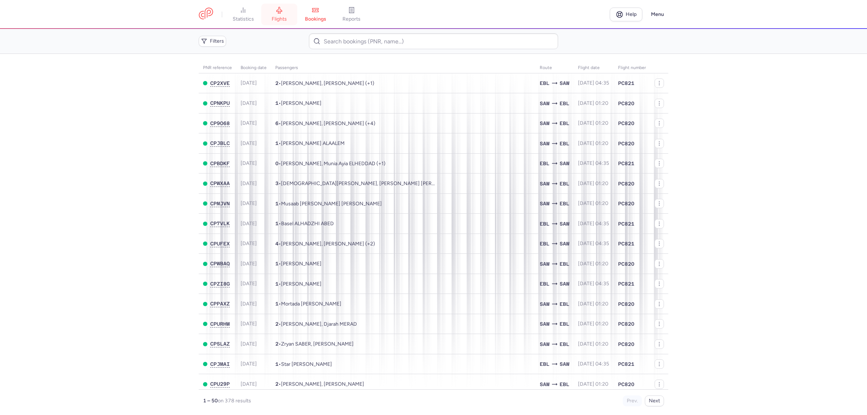
click at [281, 17] on span "flights" at bounding box center [279, 19] width 15 height 7
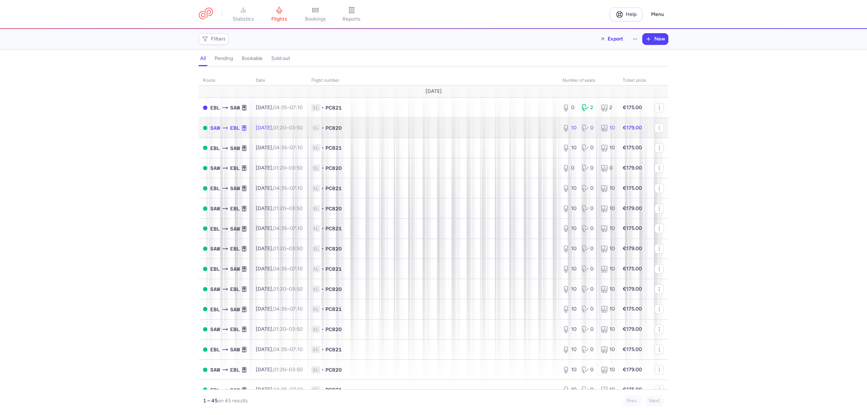
click at [396, 131] on span "1L • PC820" at bounding box center [432, 127] width 242 height 7
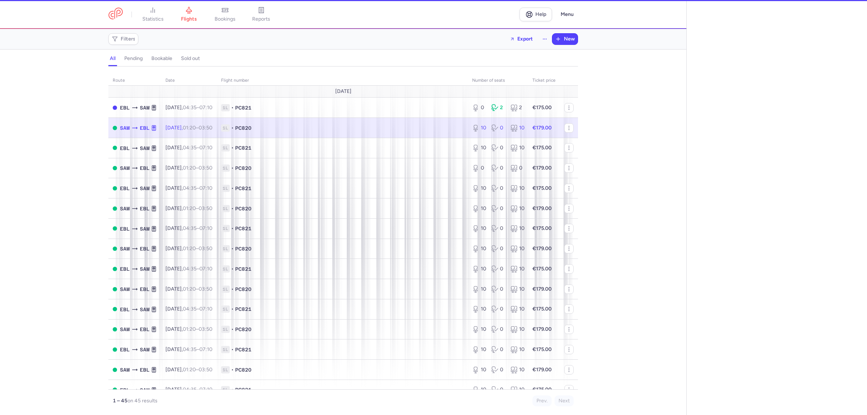
select select "hours"
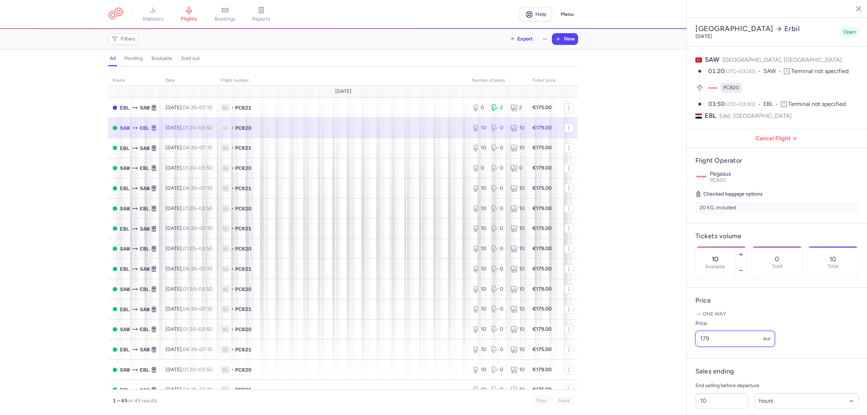
click at [717, 346] on input "179" at bounding box center [734, 338] width 79 height 16
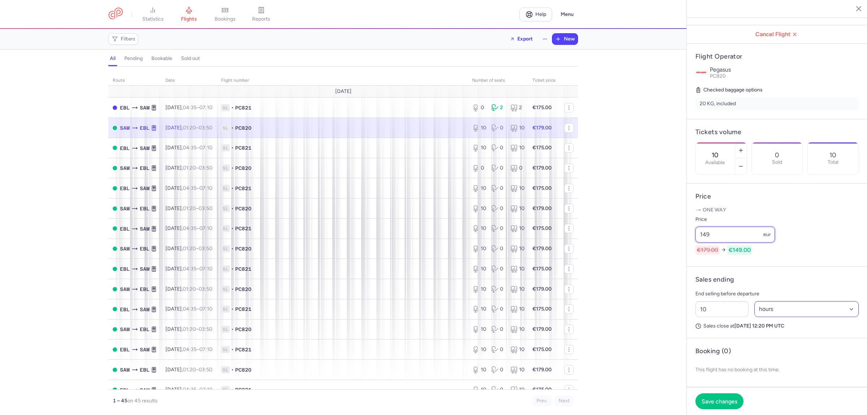
scroll to position [125, 0]
type input "149"
click at [723, 405] on button "Save changes" at bounding box center [719, 401] width 48 height 16
